Goal: Find specific page/section: Find specific page/section

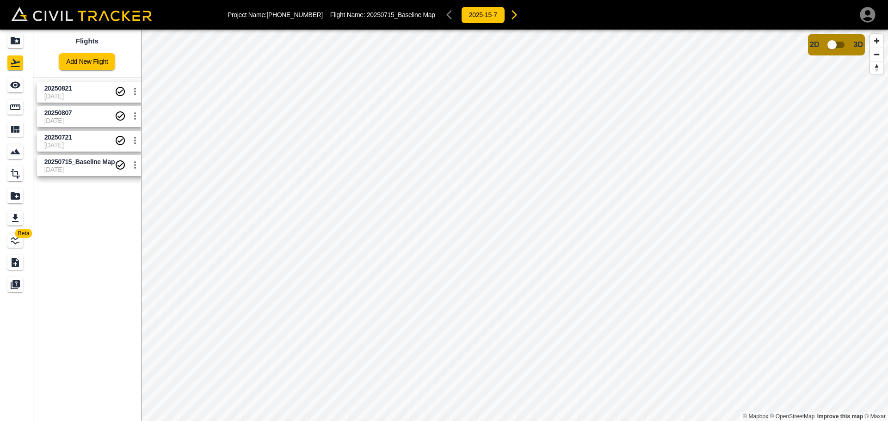
click at [82, 121] on span "[DATE]" at bounding box center [79, 120] width 71 height 7
